Goal: Find specific page/section: Find specific page/section

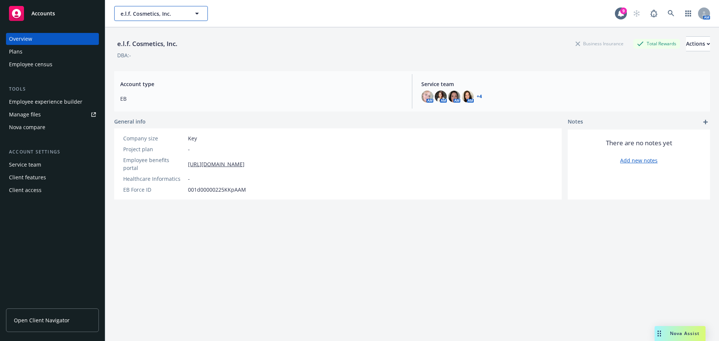
click at [141, 16] on span "e.l.f. Cosmetics, Inc." at bounding box center [153, 14] width 65 height 8
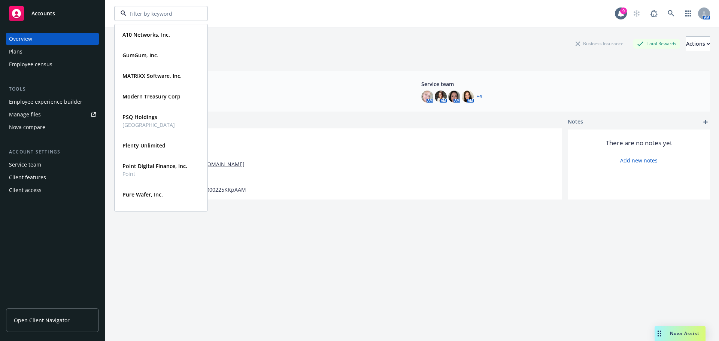
click at [430, 271] on div "e.l.f. Cosmetics, Inc. Business Insurance Total Rewards Actions DBA: - Account …" at bounding box center [412, 193] width 596 height 332
